Goal: Task Accomplishment & Management: Use online tool/utility

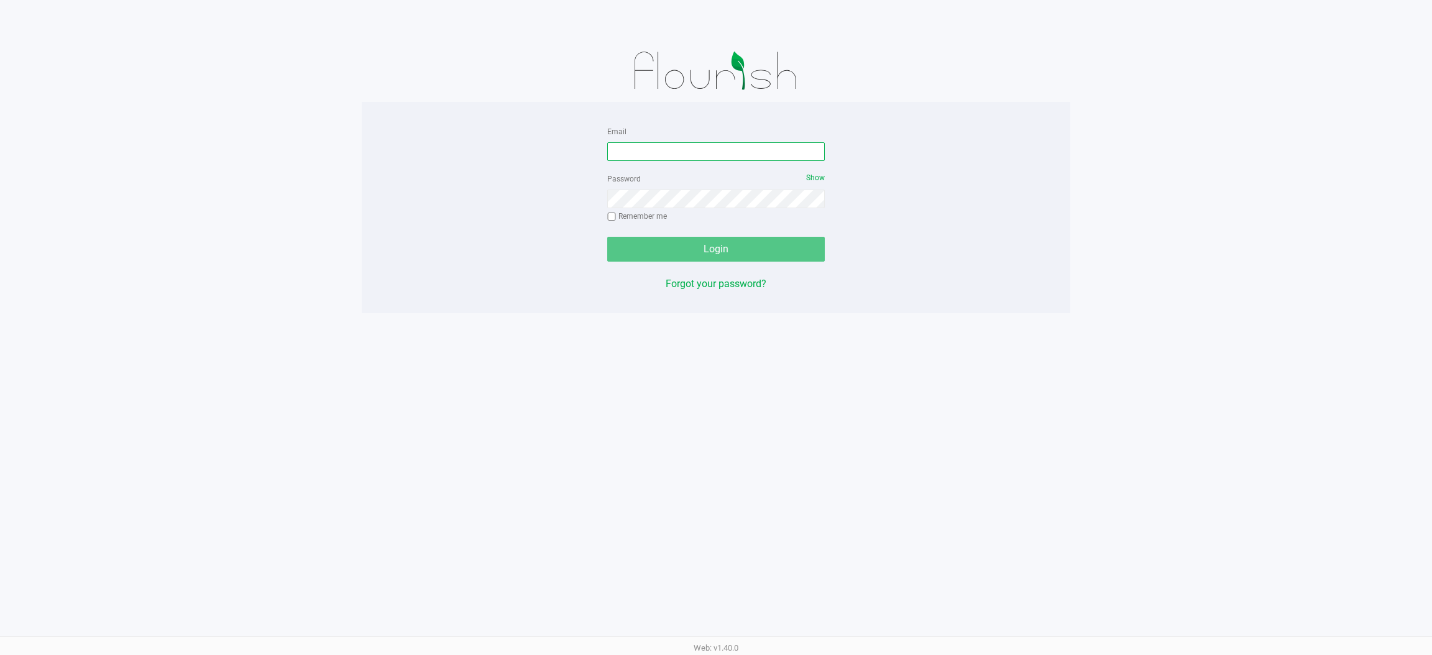
click at [722, 150] on input "Email" at bounding box center [716, 151] width 218 height 19
type input "[EMAIL_ADDRESS][DOMAIN_NAME]"
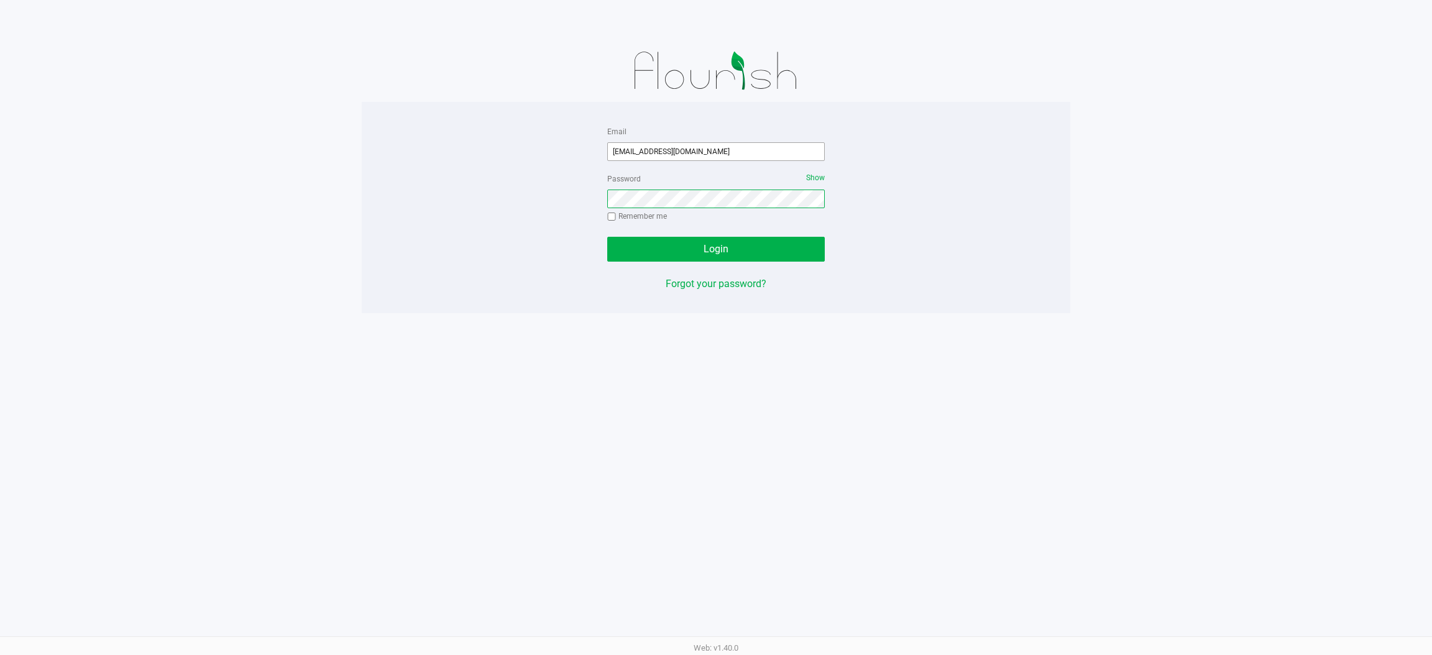
click at [607, 237] on button "Login" at bounding box center [716, 249] width 218 height 25
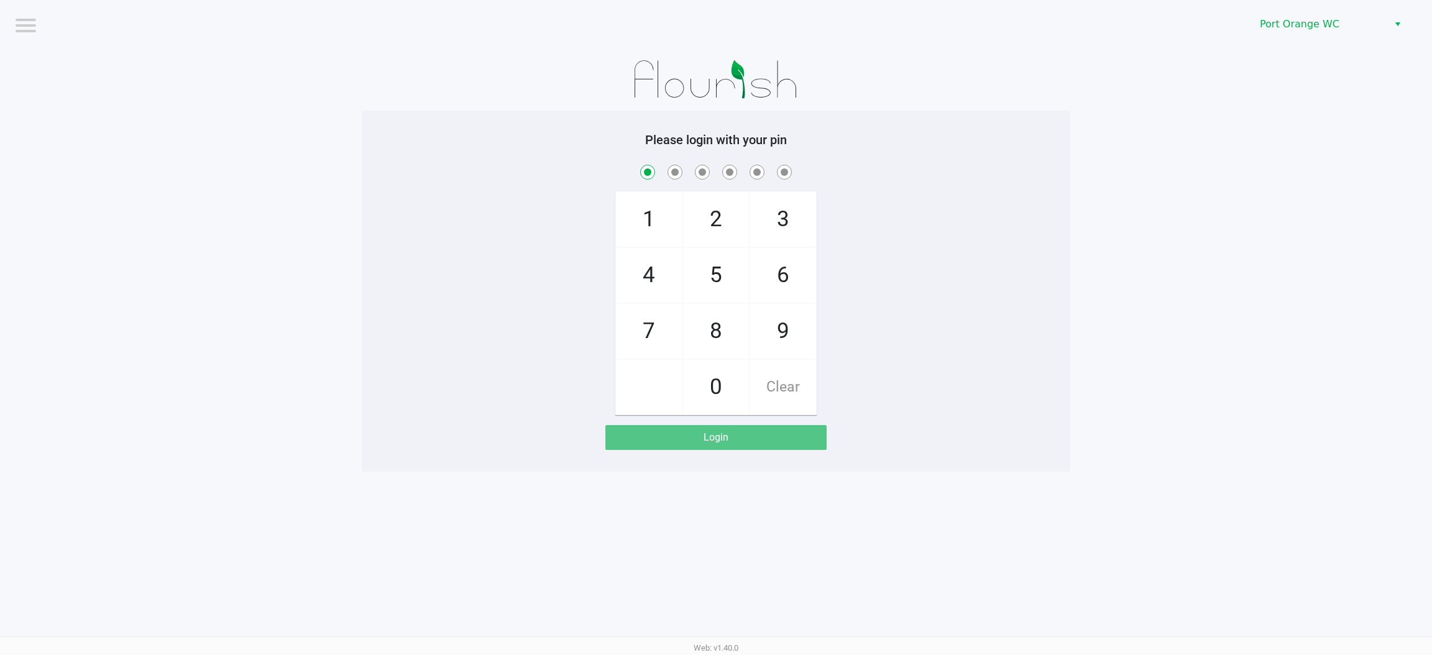
checkbox input "true"
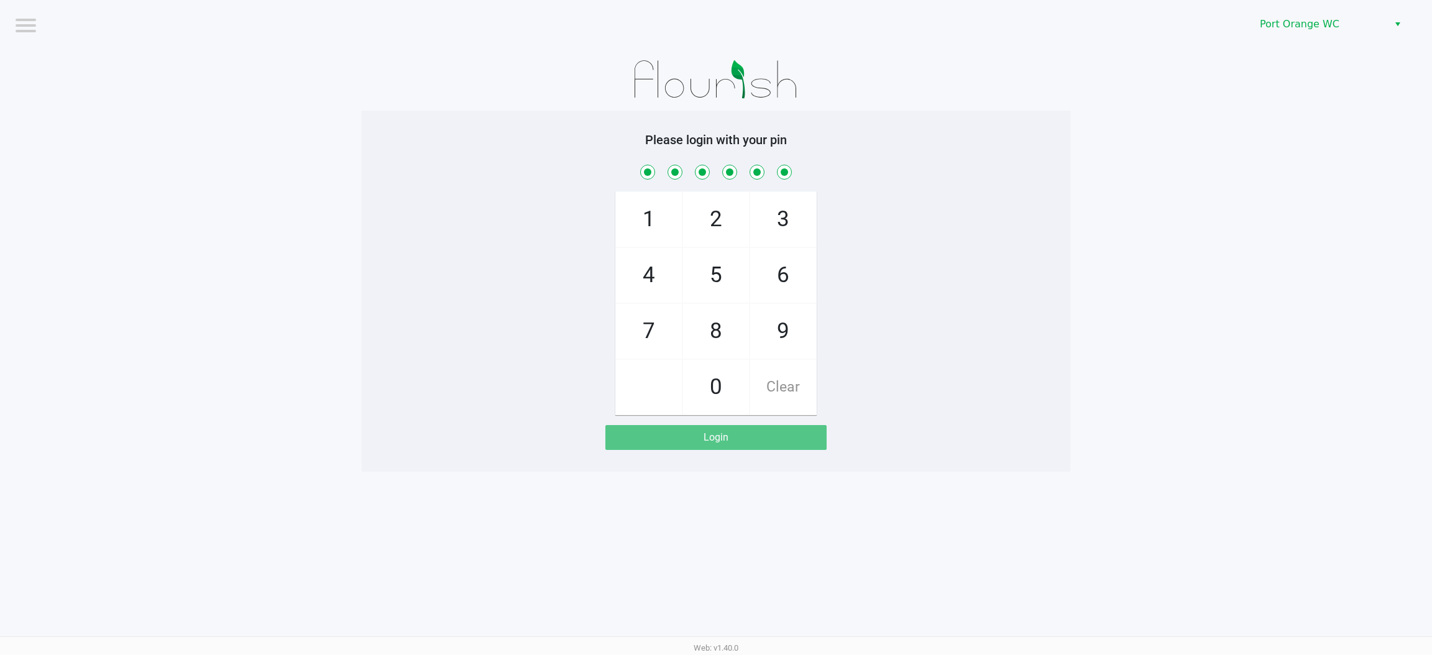
checkbox input "true"
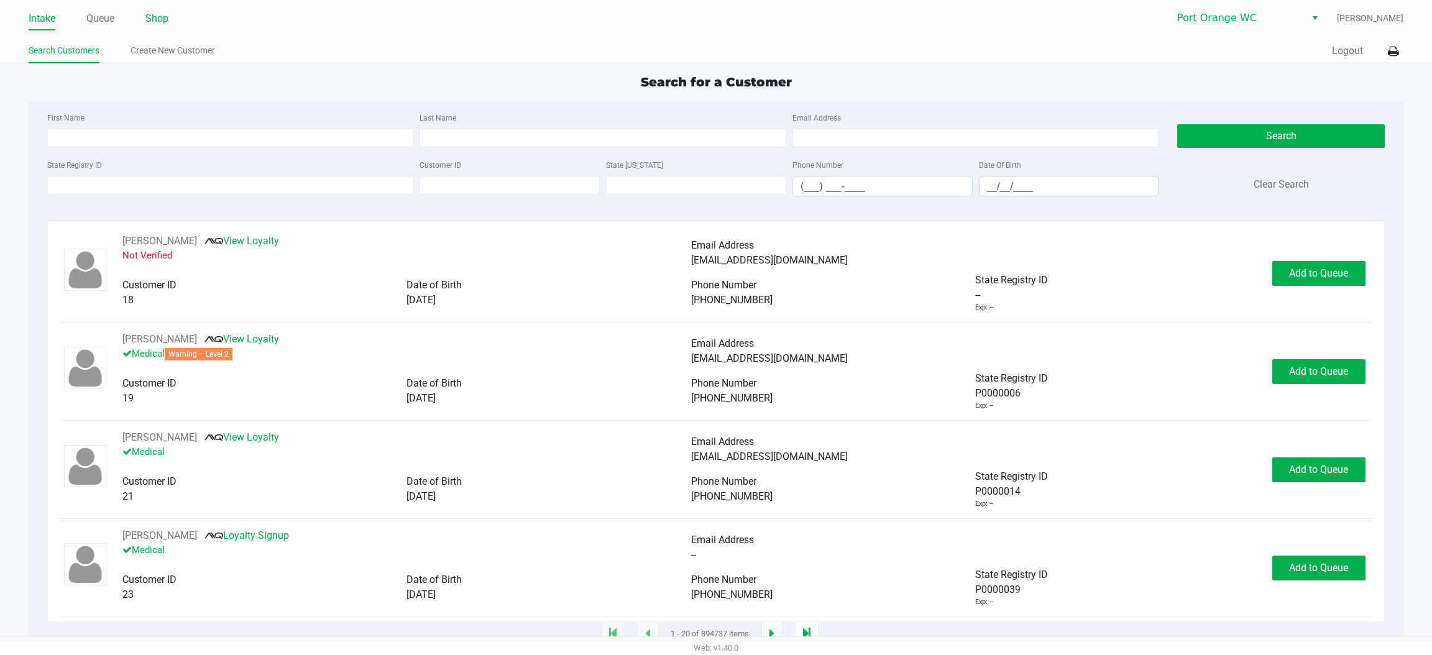
click at [157, 17] on link "Shop" at bounding box center [156, 18] width 23 height 17
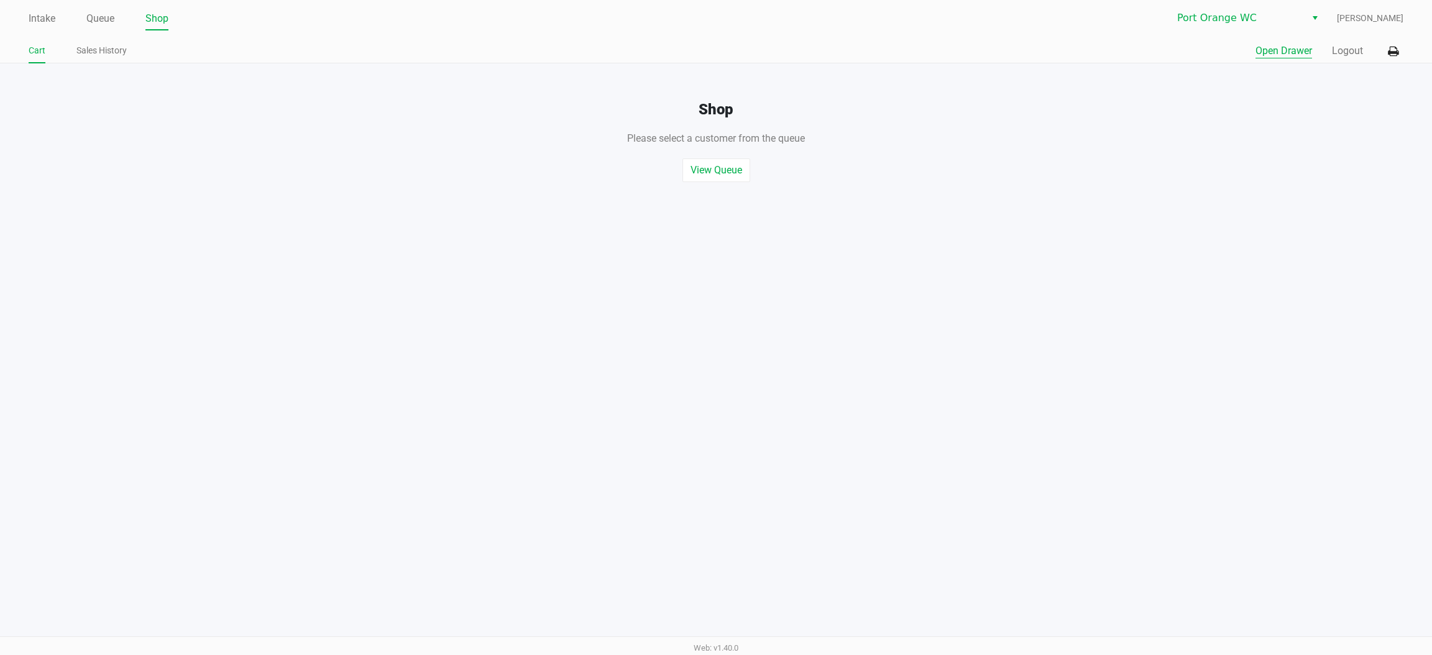
click at [1282, 50] on button "Open Drawer" at bounding box center [1284, 51] width 57 height 15
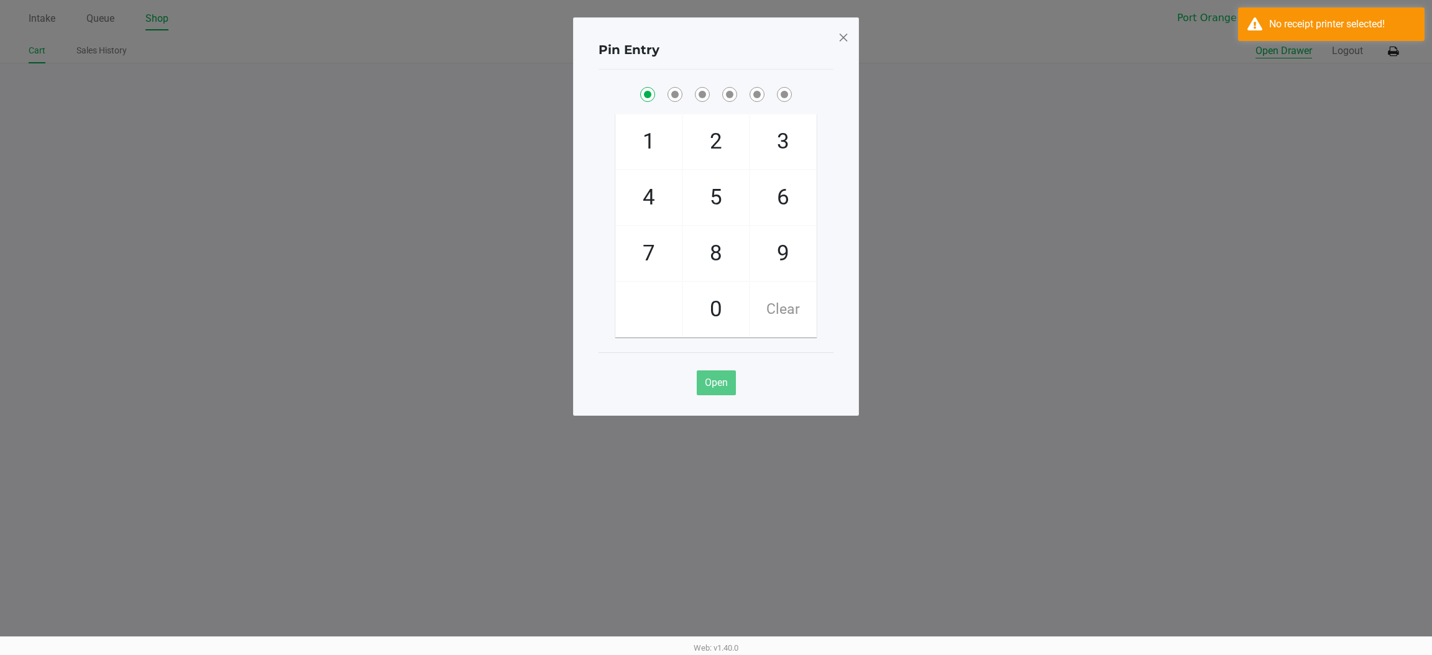
checkbox input "true"
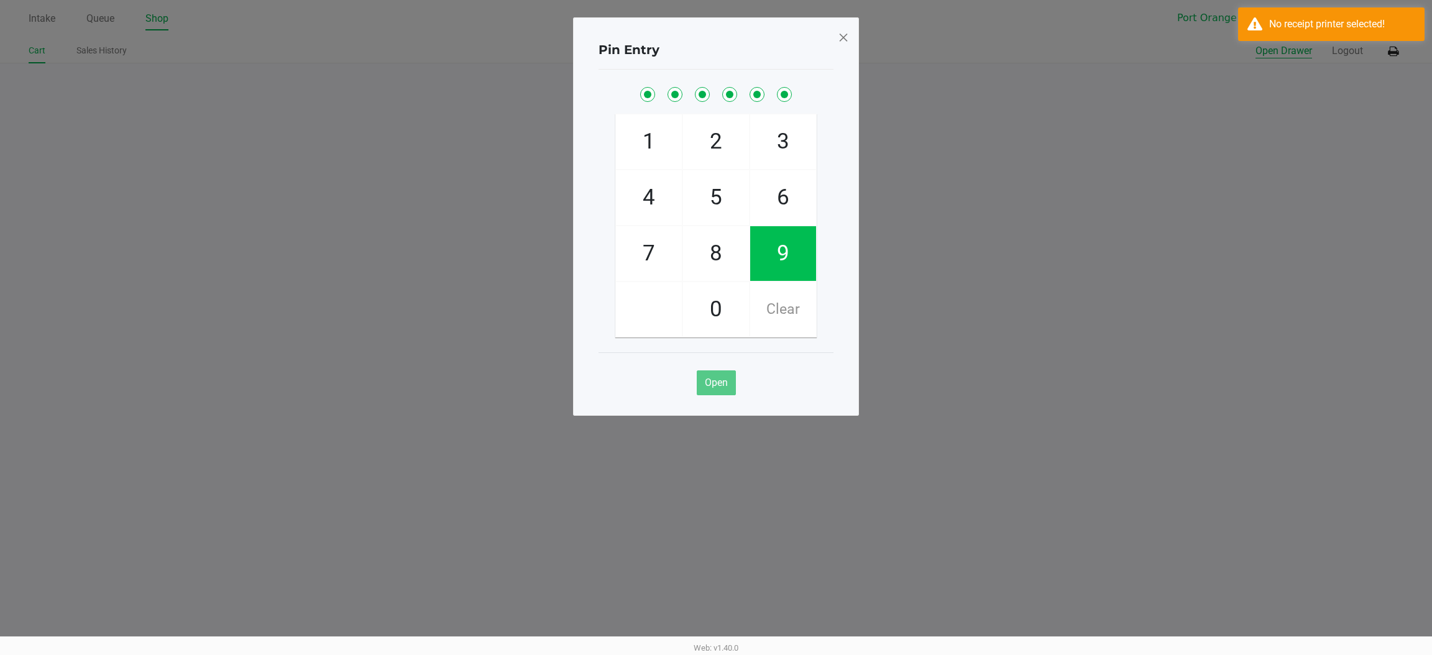
checkbox input "true"
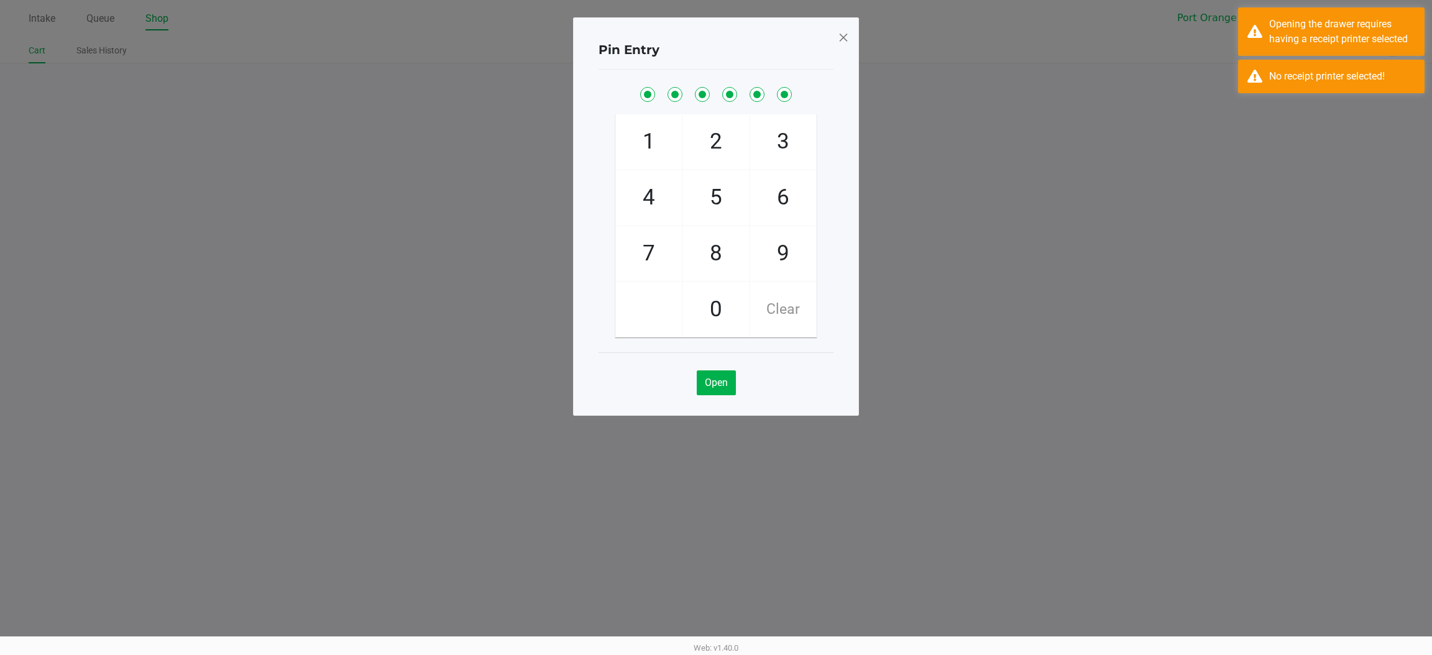
click at [845, 39] on span at bounding box center [843, 37] width 11 height 20
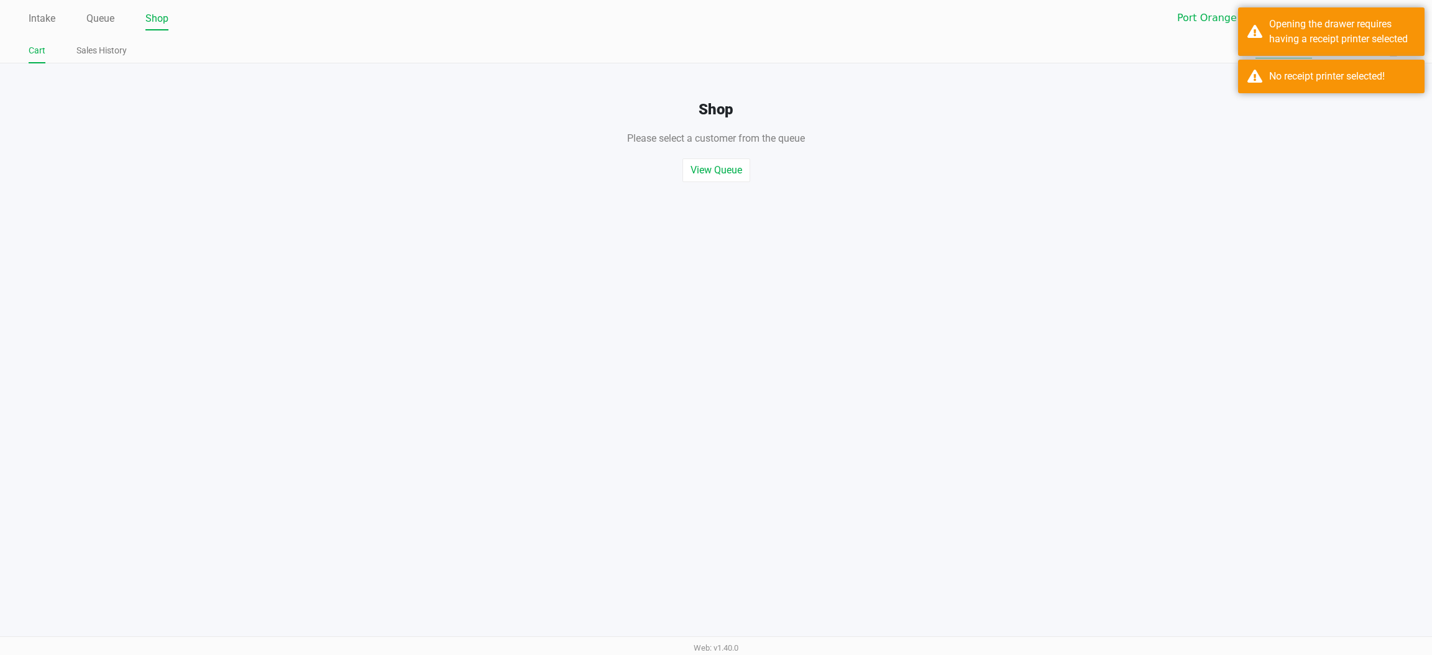
click at [1162, 208] on div "Intake Queue Shop Port Orange WC [PERSON_NAME] Cart Sales History Quick Sale Op…" at bounding box center [716, 327] width 1432 height 655
click at [1270, 122] on div "Please select a customer from the queue , or start a quick sale" at bounding box center [716, 132] width 1451 height 27
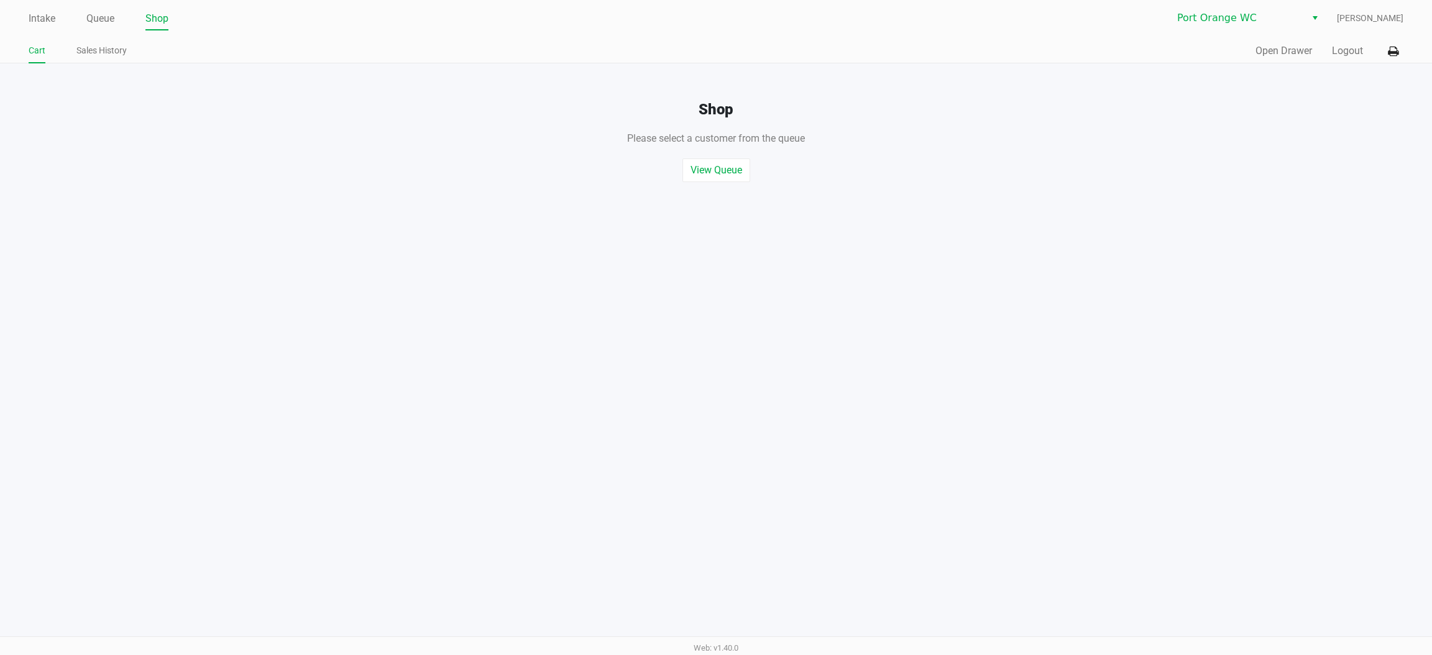
click at [1392, 47] on icon at bounding box center [1393, 51] width 11 height 9
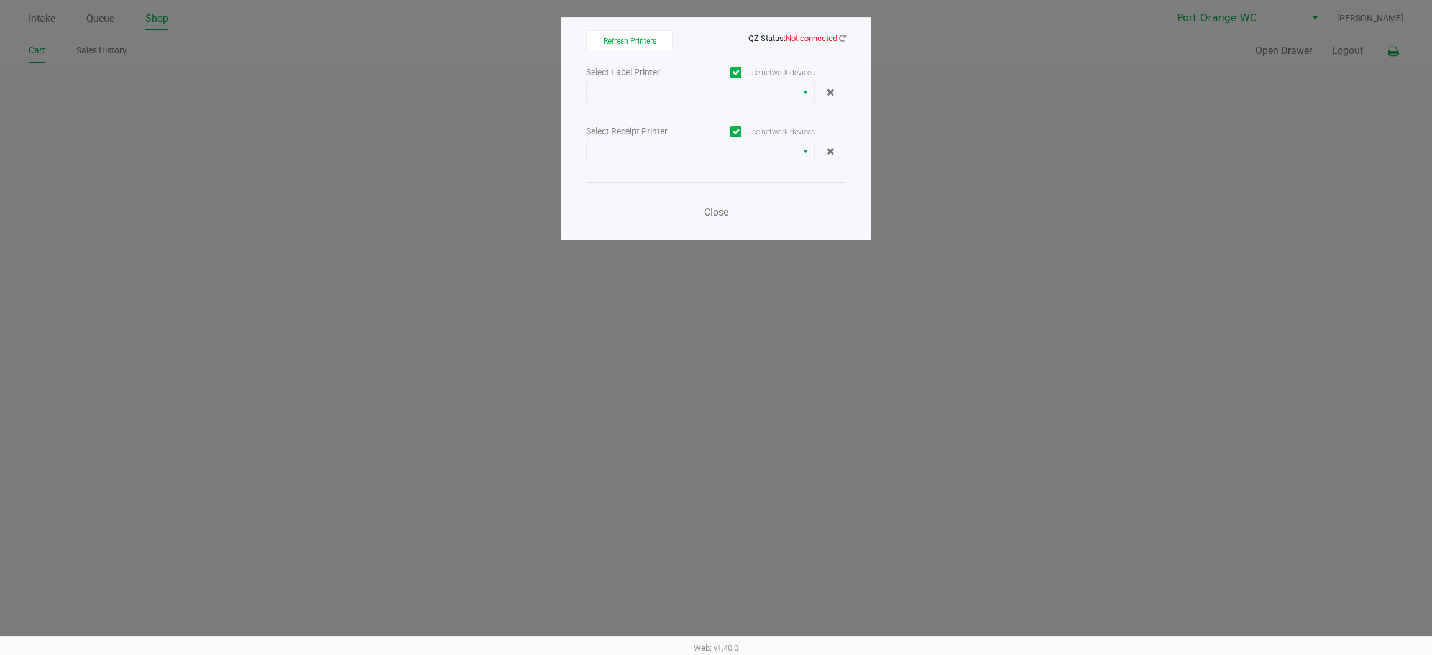
click at [778, 72] on label "Use network devices" at bounding box center [758, 72] width 114 height 11
click at [0, 0] on input "Use network devices" at bounding box center [0, 0] width 0 height 0
click at [727, 99] on span "NO DATA FOUND" at bounding box center [691, 92] width 195 height 15
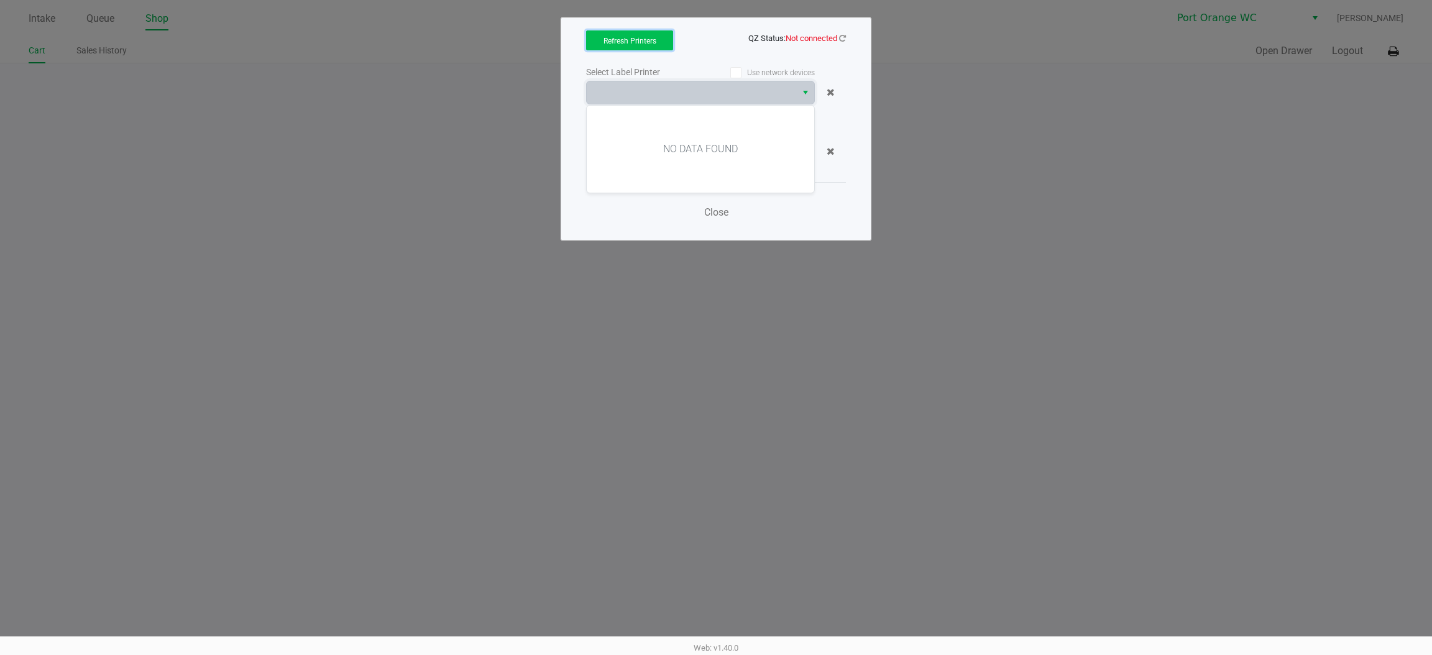
click at [647, 47] on button "Refresh Printers" at bounding box center [629, 40] width 87 height 20
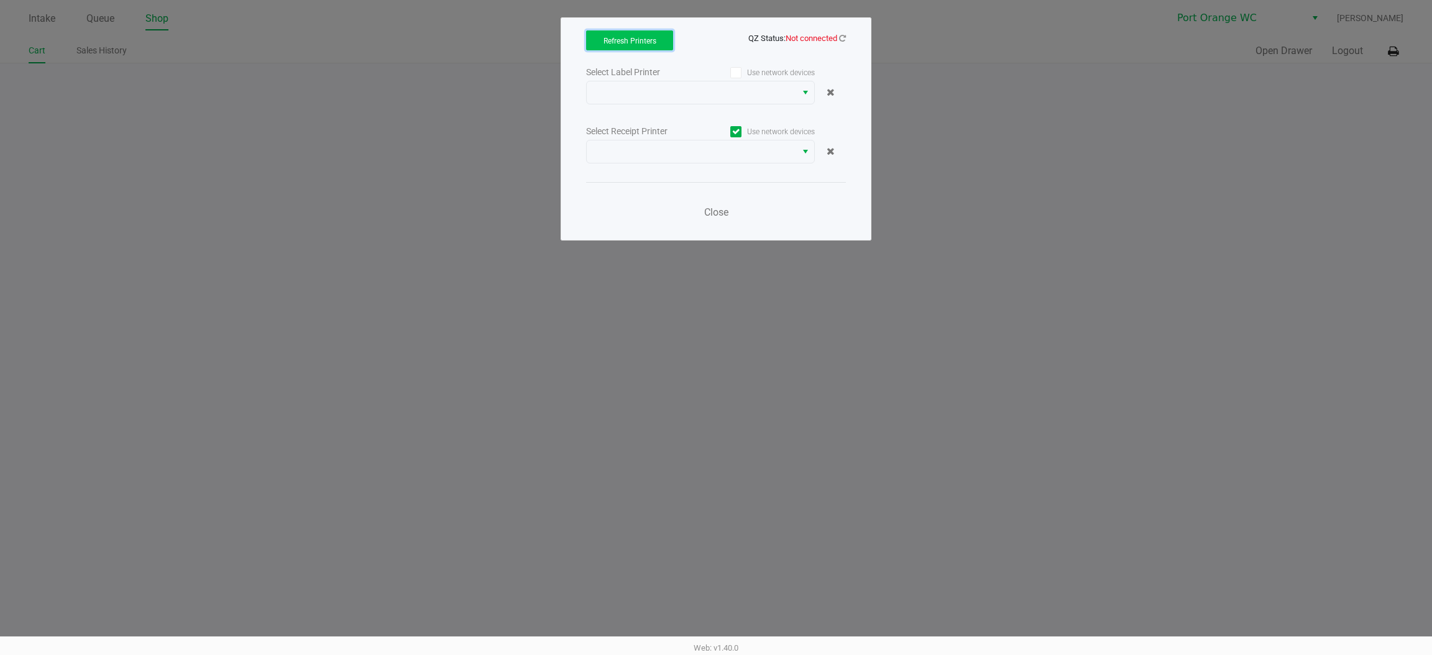
click at [647, 35] on button "Refresh Printers" at bounding box center [629, 40] width 87 height 20
click at [842, 37] on icon at bounding box center [842, 38] width 7 height 8
click at [763, 58] on choose-printers "Refresh Printers QZ Status: Connected Select Label Printer Use network devices …" at bounding box center [716, 128] width 260 height 197
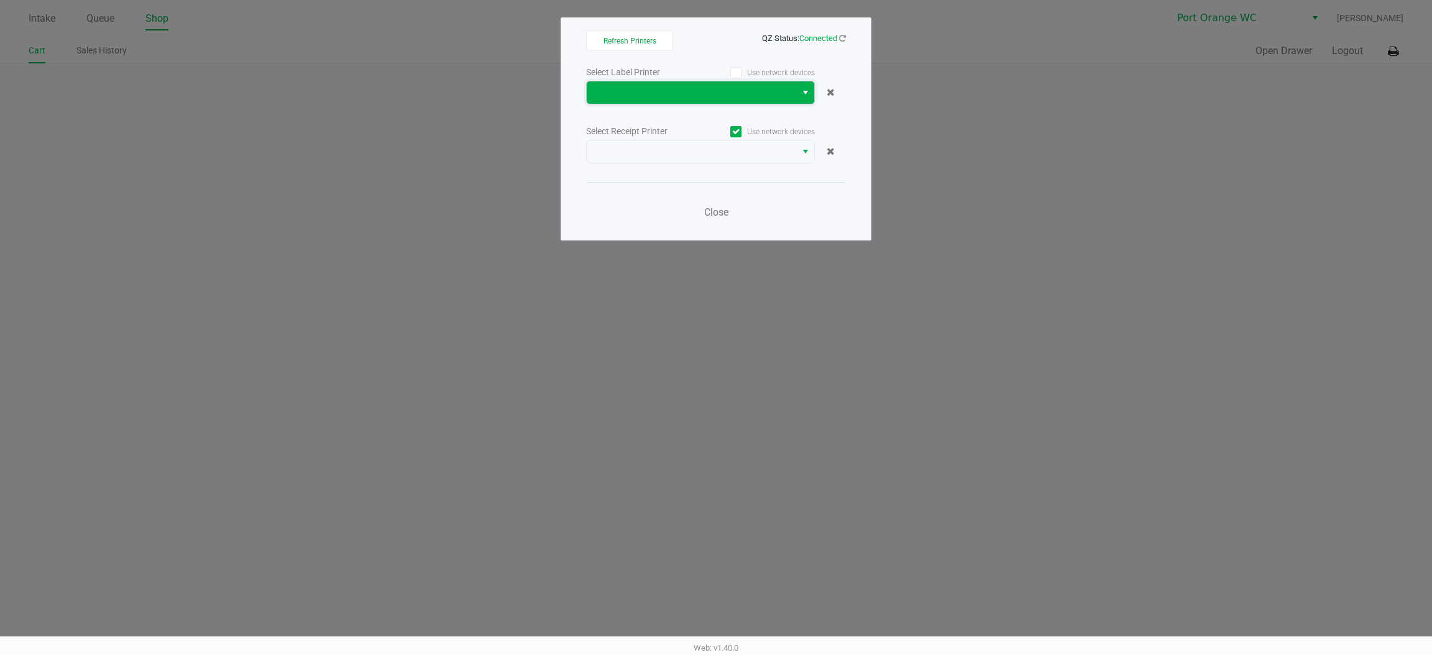
click at [780, 90] on span "NO DATA FOUND" at bounding box center [691, 92] width 195 height 15
click at [743, 78] on div "Use network devices" at bounding box center [758, 72] width 114 height 17
click at [740, 71] on span at bounding box center [735, 72] width 11 height 11
click at [0, 0] on input "Use network devices" at bounding box center [0, 0] width 0 height 0
click at [760, 102] on span at bounding box center [691, 92] width 209 height 22
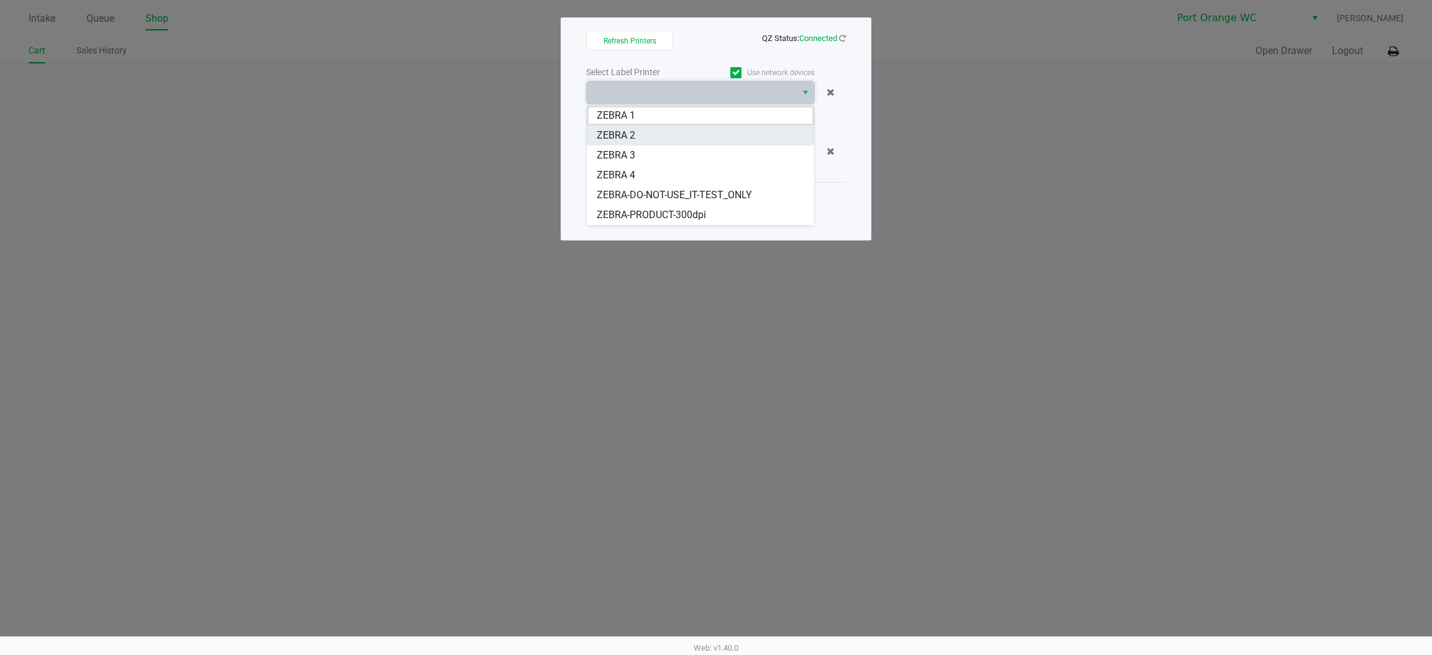
click at [767, 137] on 2 "ZEBRA 2" at bounding box center [700, 136] width 227 height 20
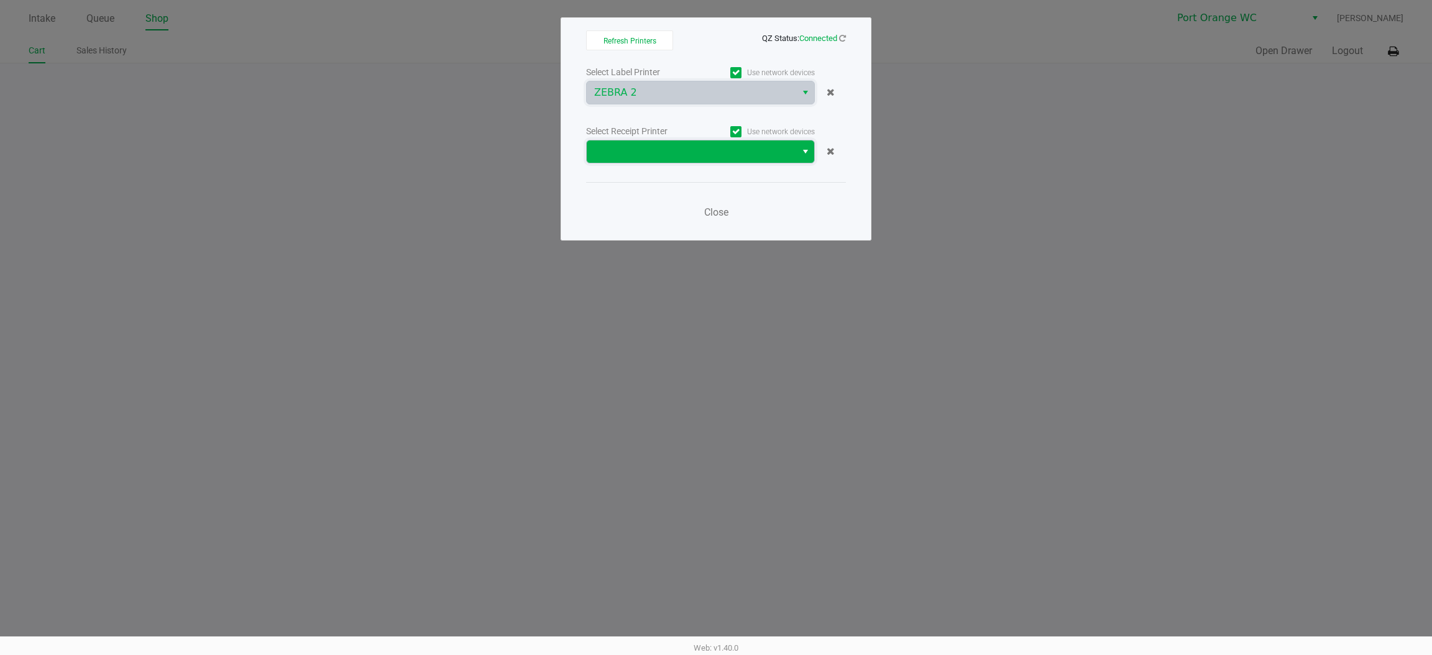
click at [756, 143] on span at bounding box center [691, 151] width 209 height 22
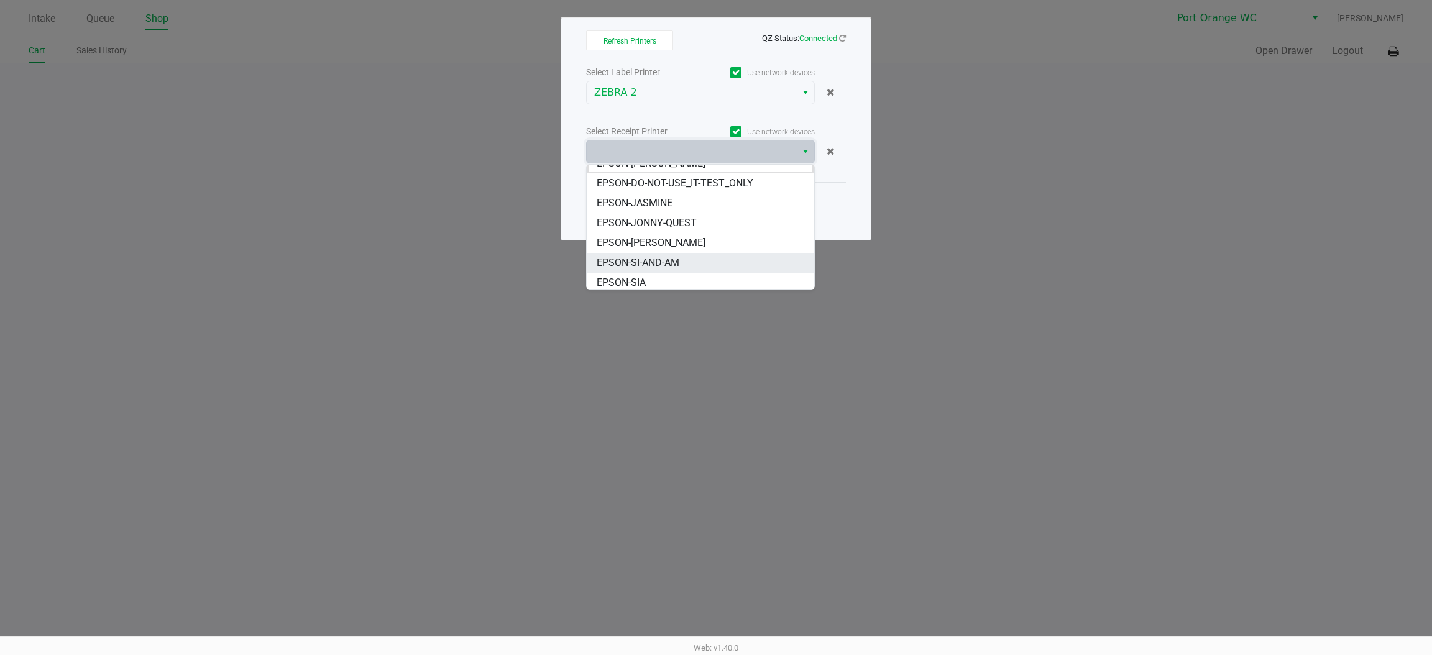
scroll to position [14, 0]
click at [745, 273] on li "EPSON-SIA" at bounding box center [700, 280] width 227 height 20
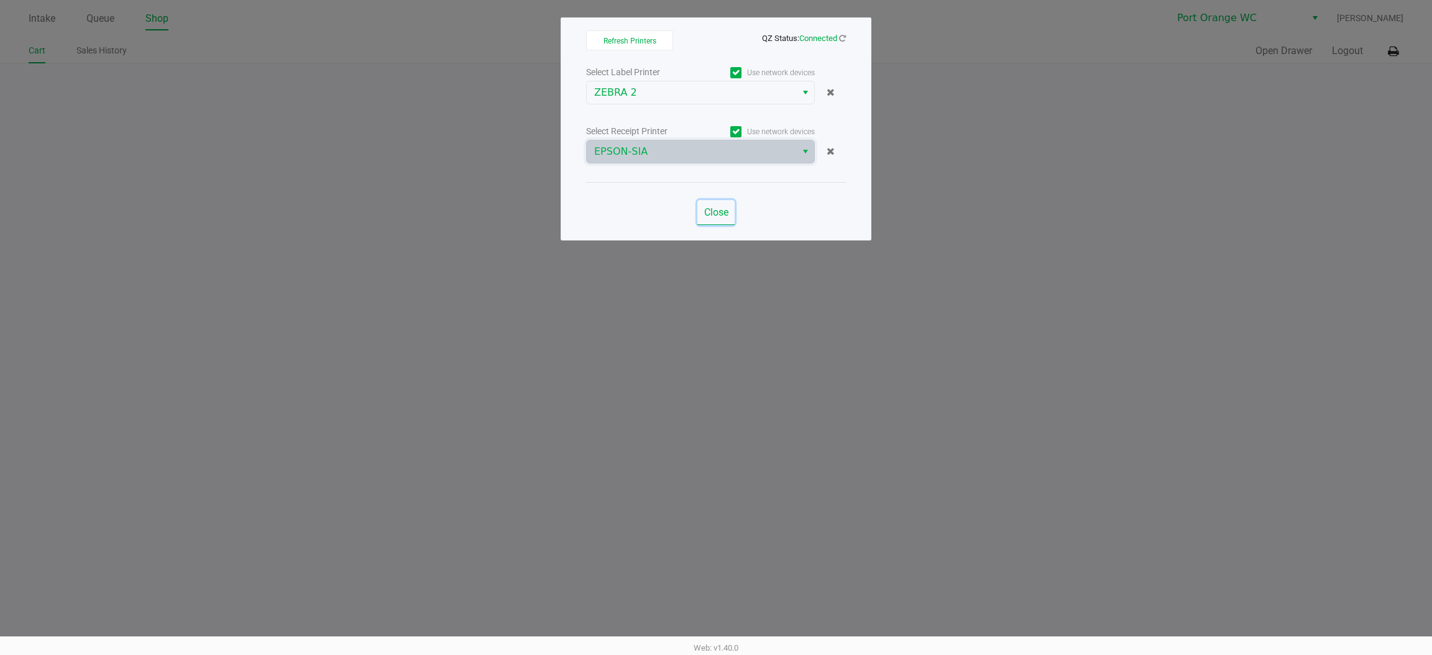
drag, startPoint x: 707, startPoint y: 213, endPoint x: 857, endPoint y: 249, distance: 154.1
click at [708, 213] on span "Close" at bounding box center [716, 212] width 24 height 12
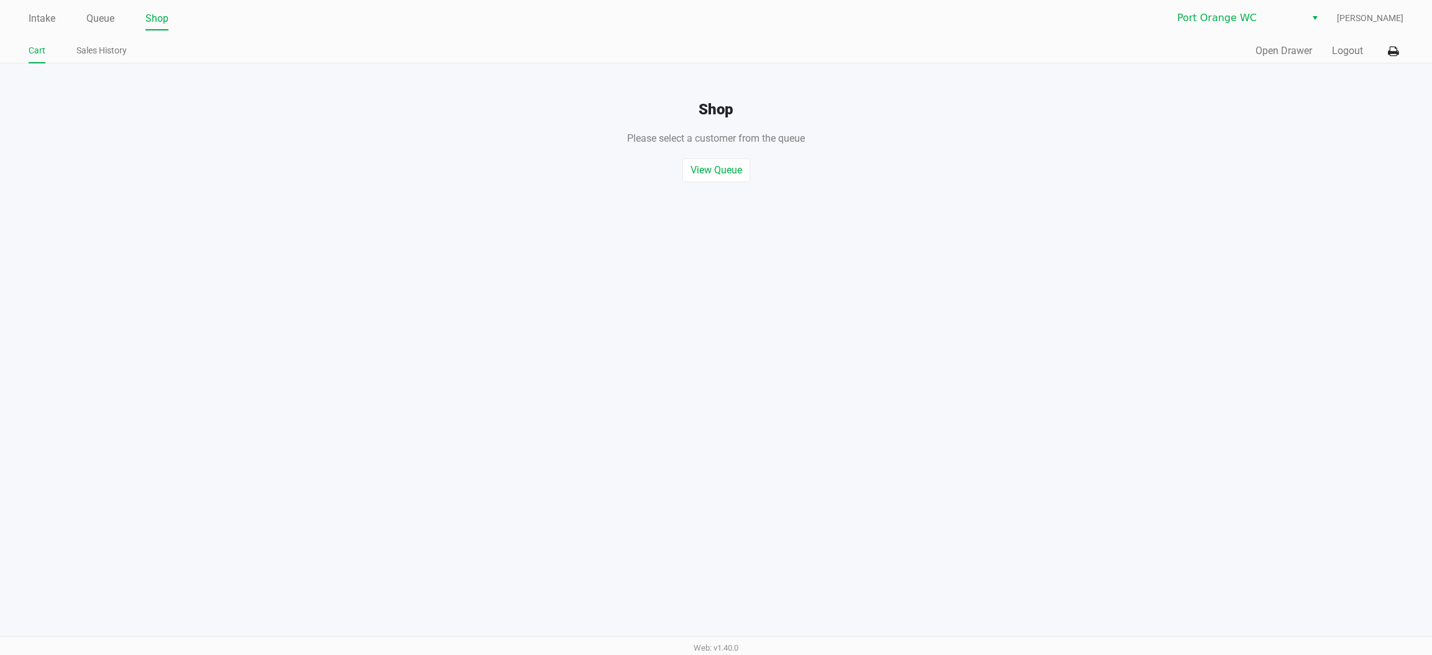
click at [1285, 63] on div "Shop Please select a customer from the queue , or start a quick sale View Queue…" at bounding box center [716, 122] width 1451 height 119
click at [1285, 56] on button "Open Drawer" at bounding box center [1284, 51] width 57 height 15
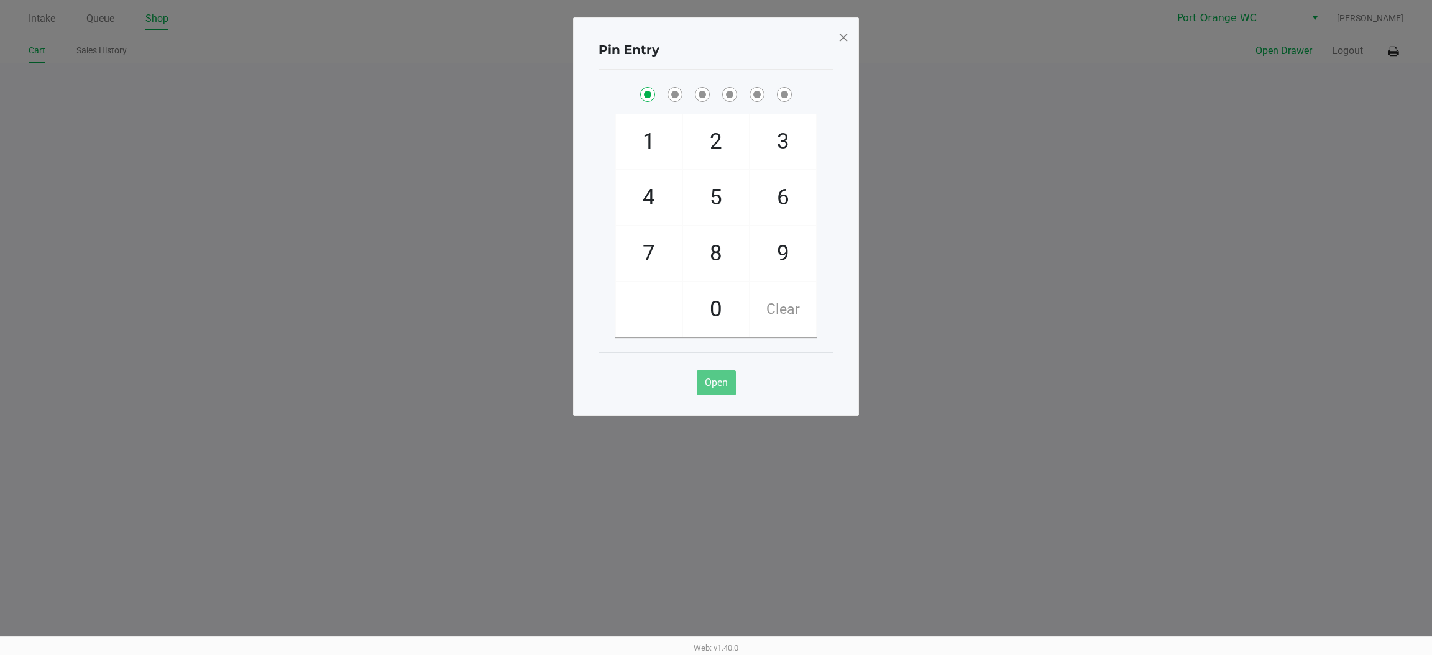
checkbox input "true"
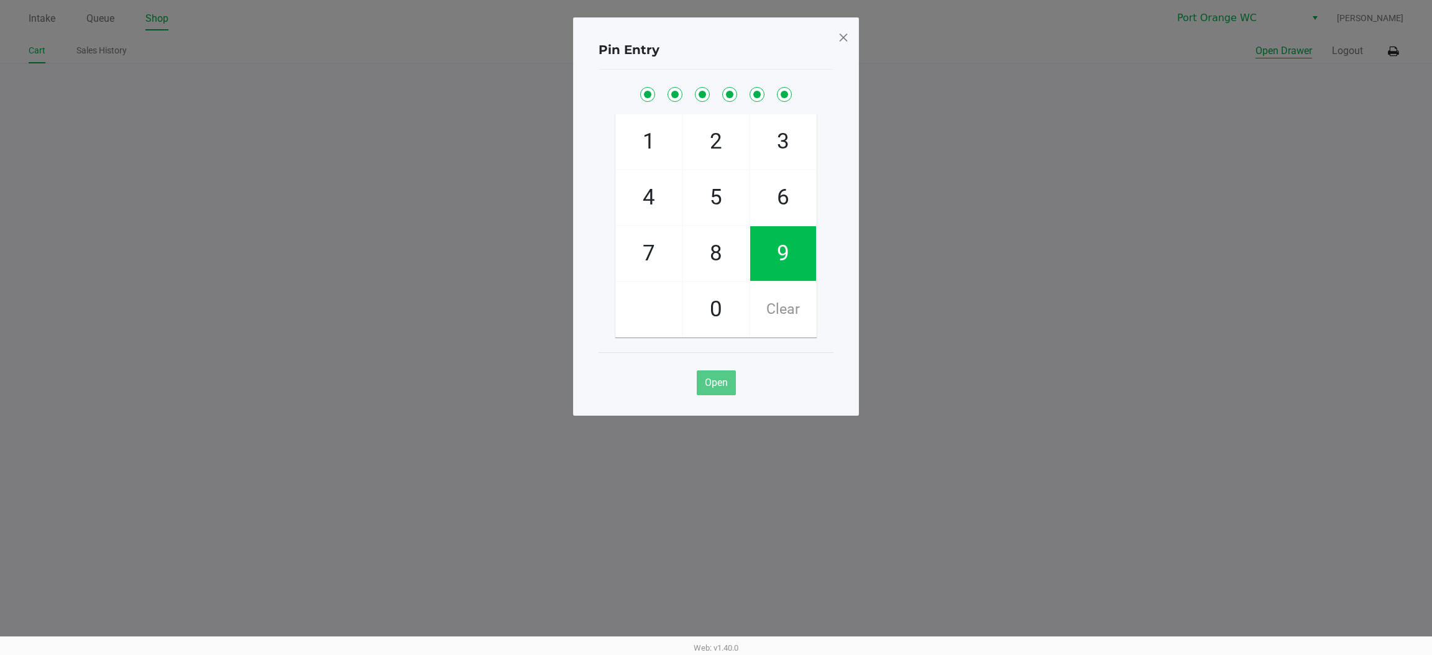
checkbox input "true"
